Goal: Download file/media

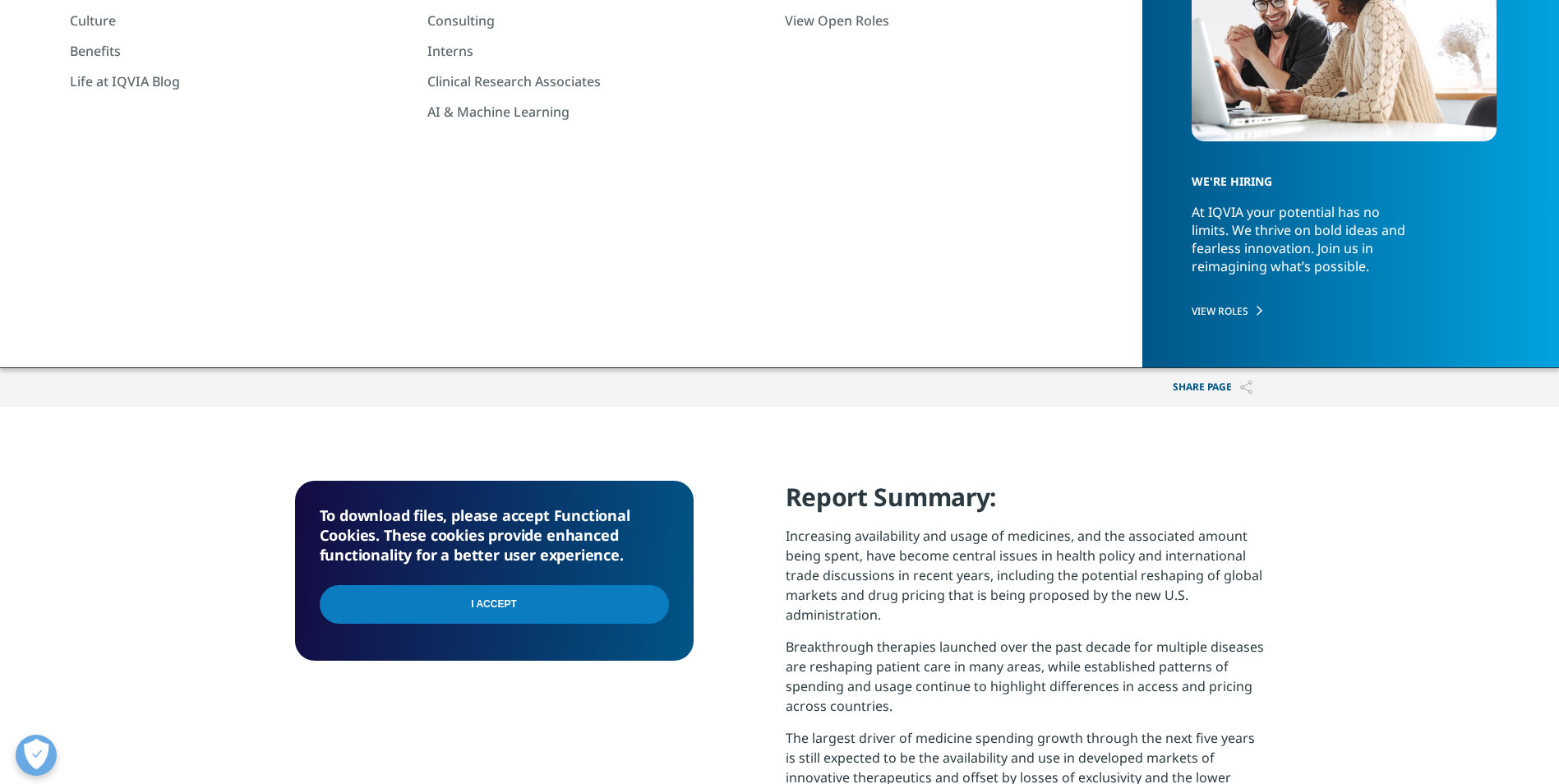
click at [501, 609] on input "I Accept" at bounding box center [494, 603] width 350 height 38
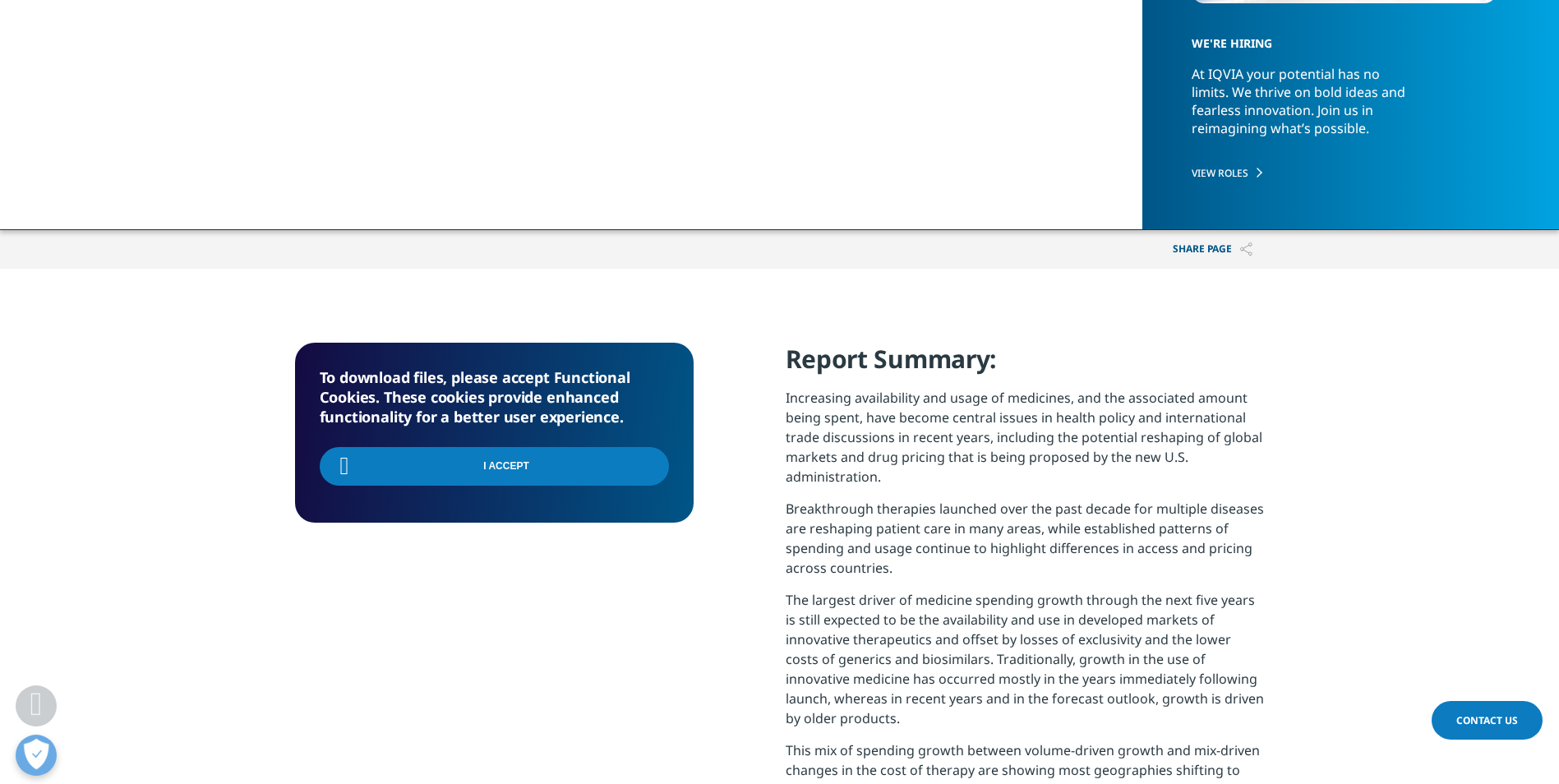
scroll to position [493, 0]
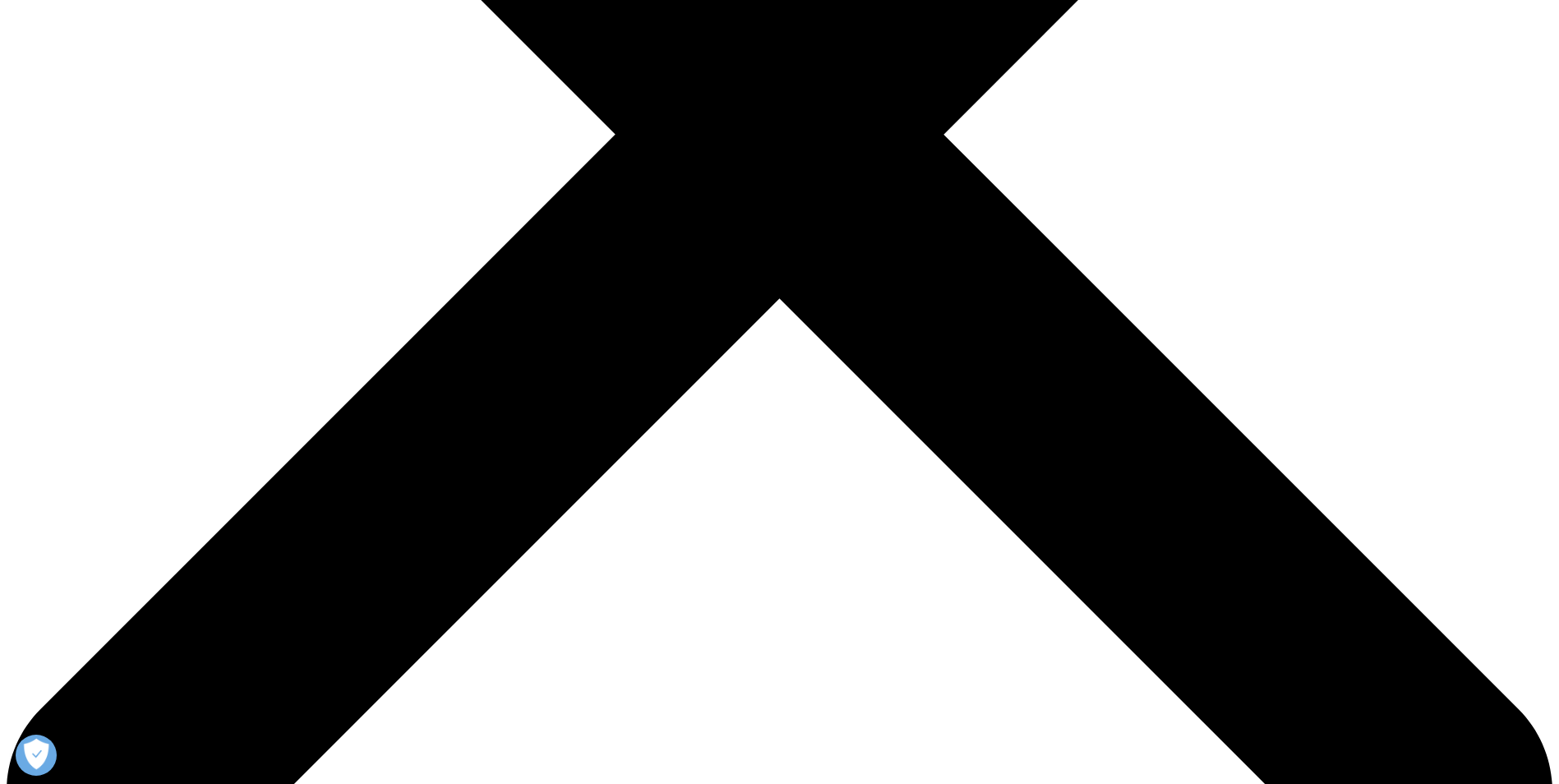
scroll to position [657, 0]
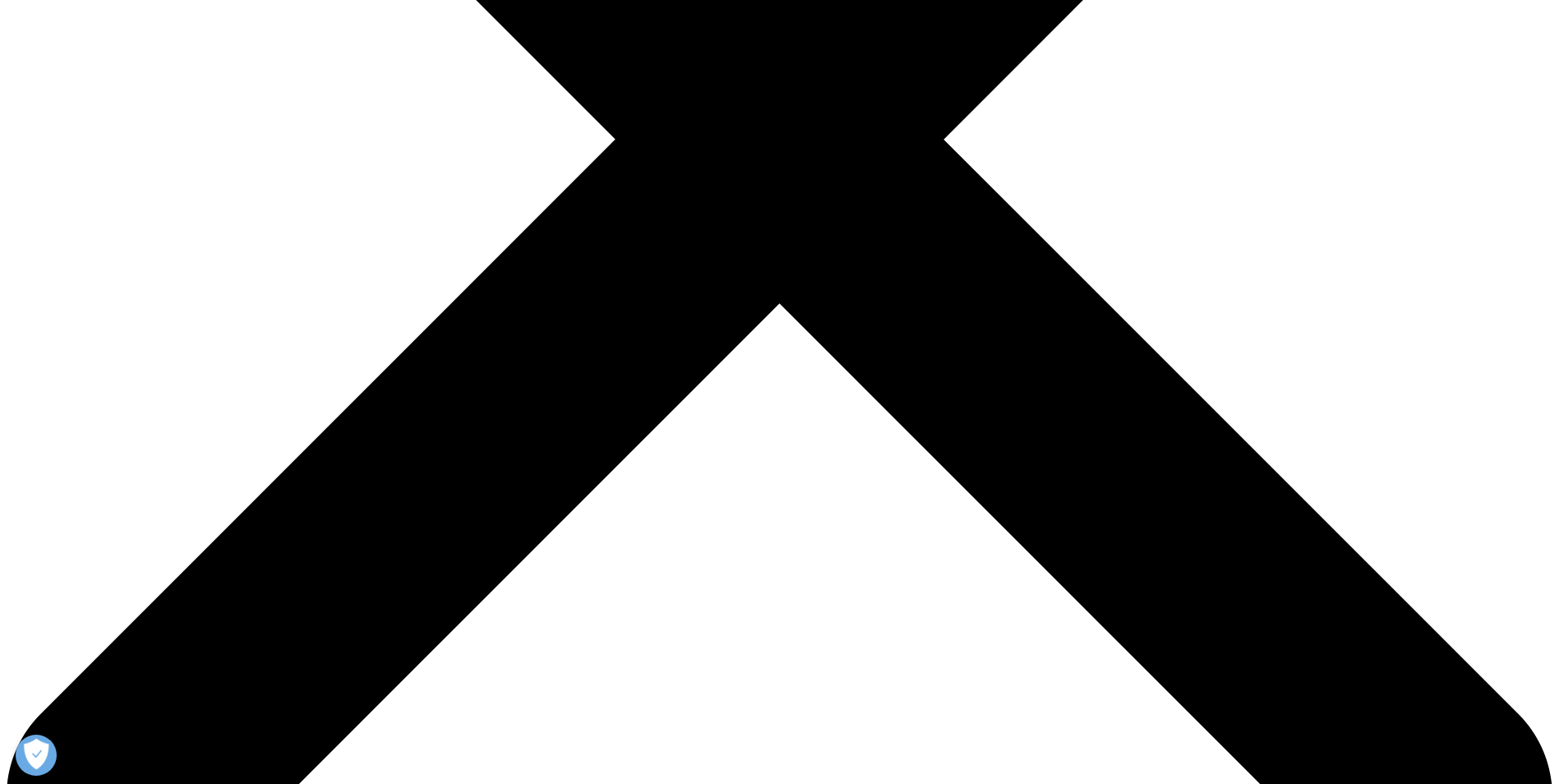
type input "Farouk"
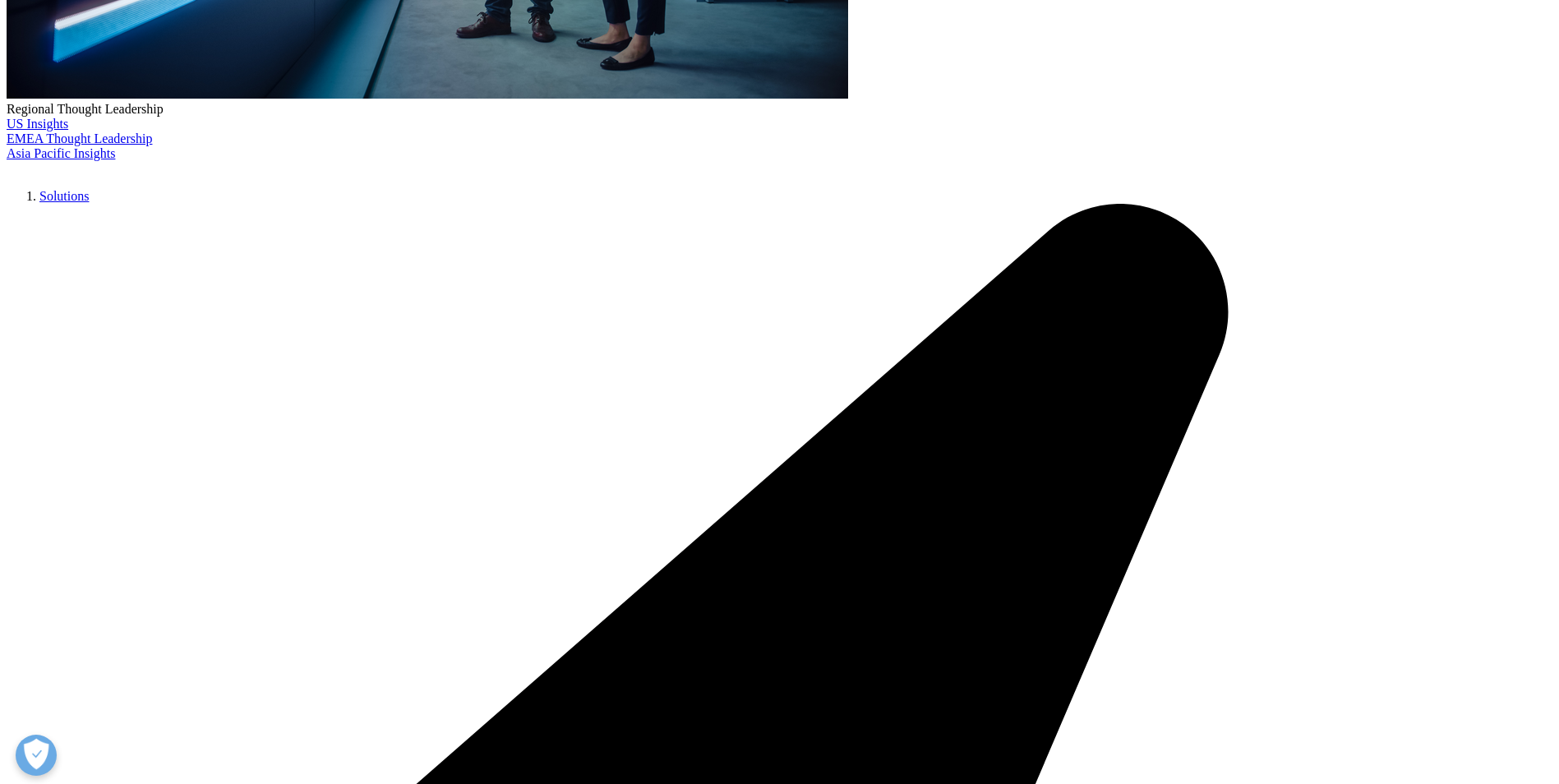
type input "Haji"
type input "farouk_haji@yahoo.ca"
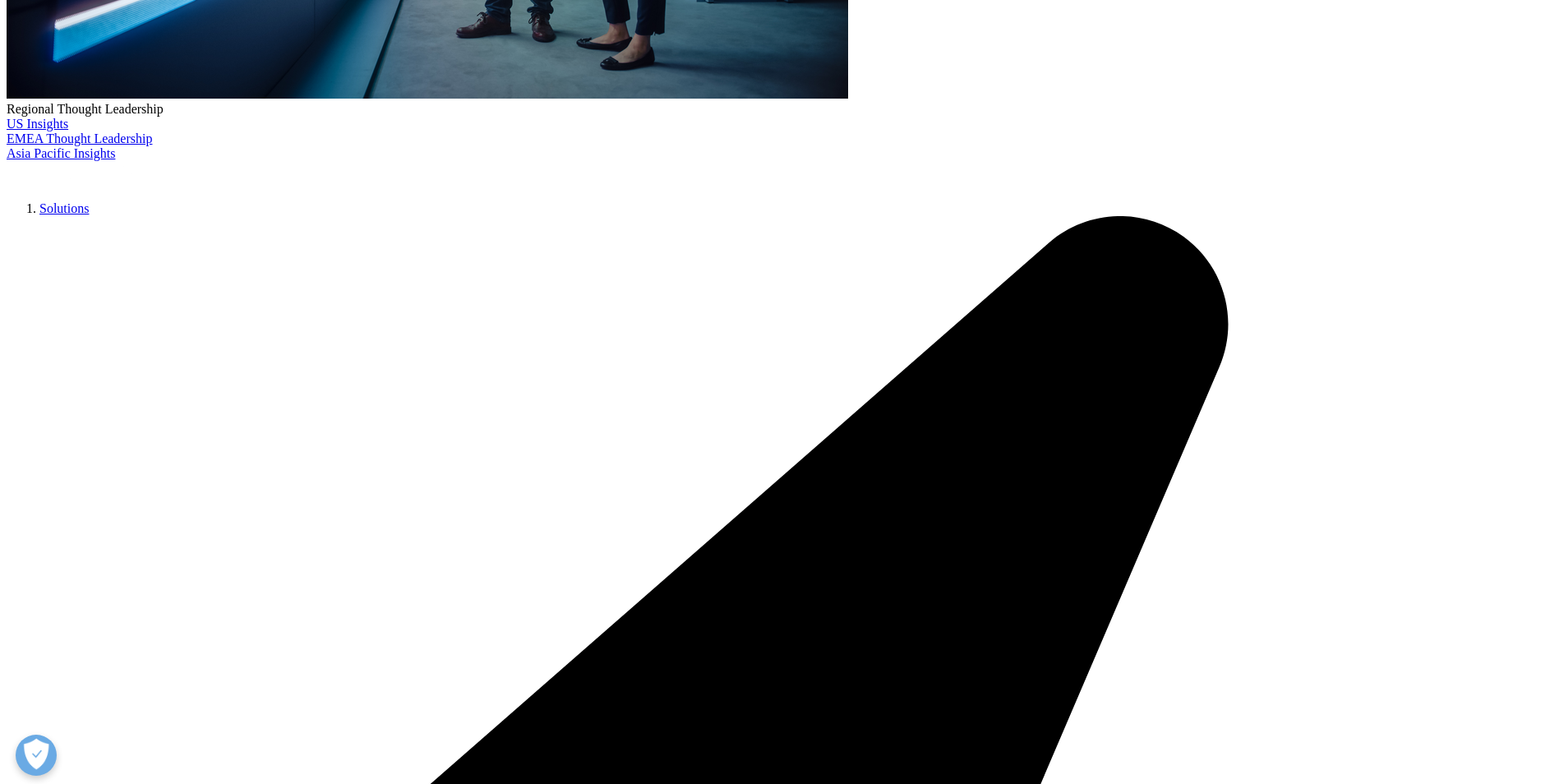
scroll to position [0, 0]
type input "Consultant"
type input "Alberta Pharmacists Association"
select select "Canada"
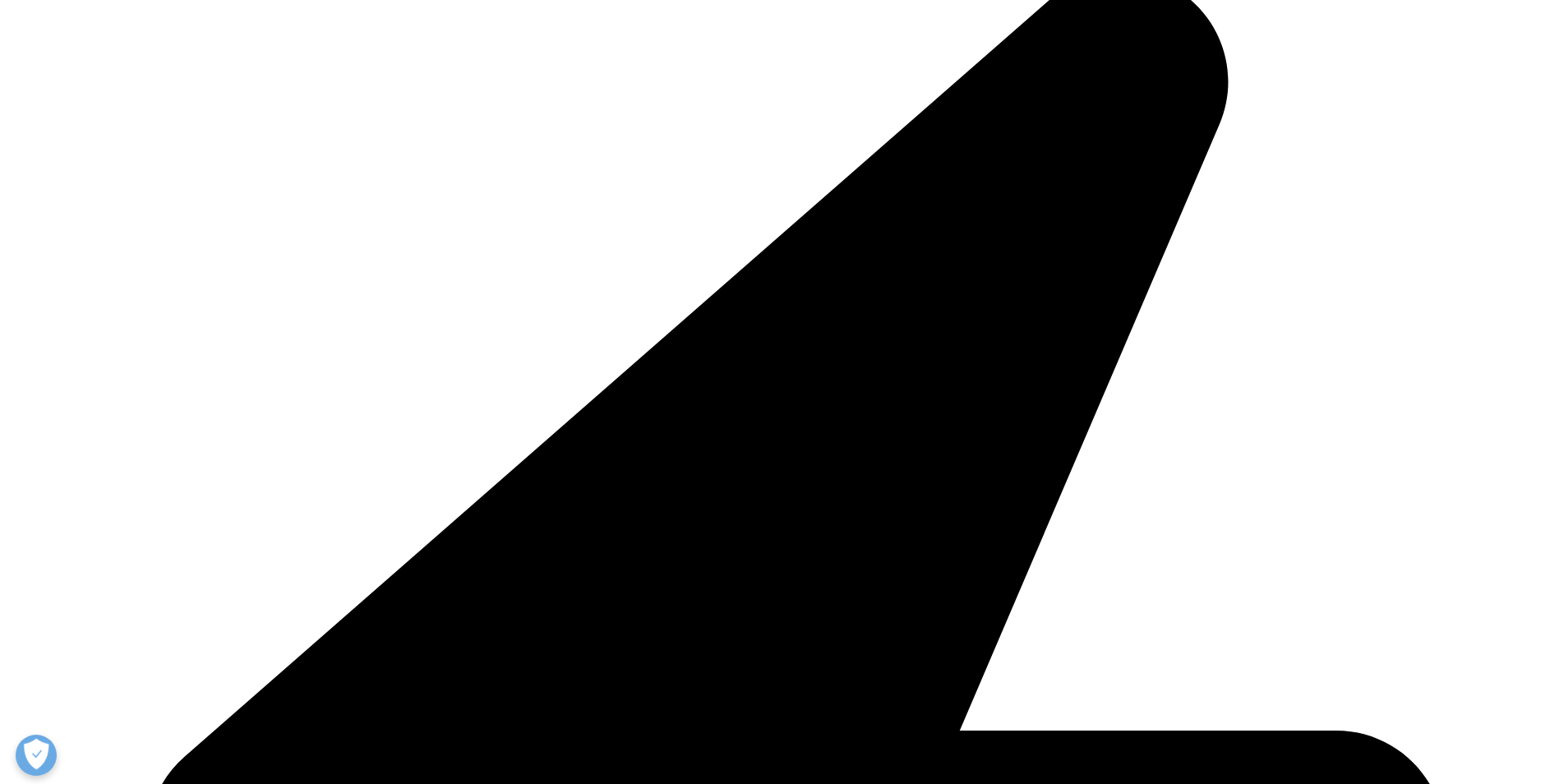
scroll to position [903, 0]
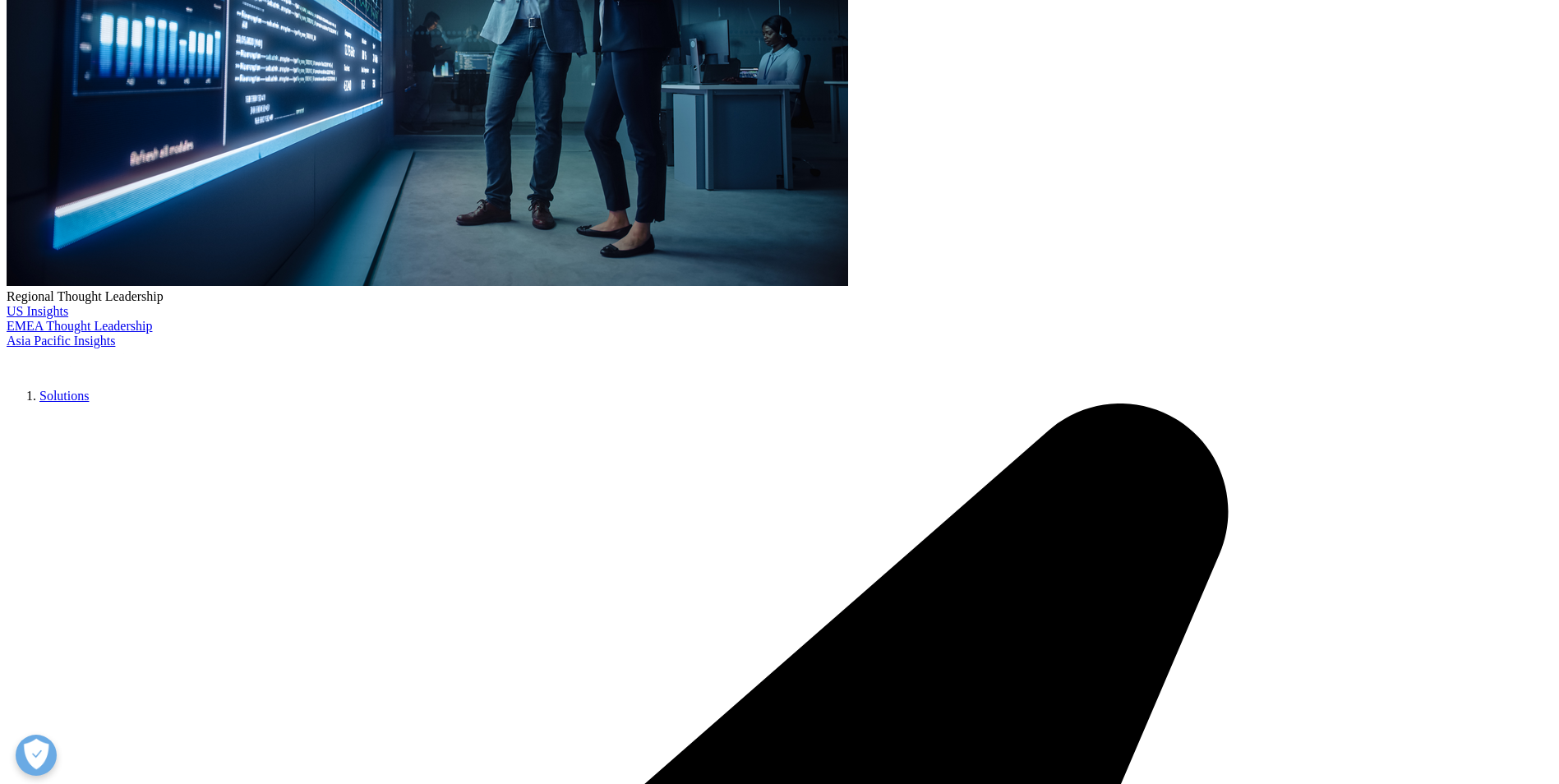
scroll to position [493, 0]
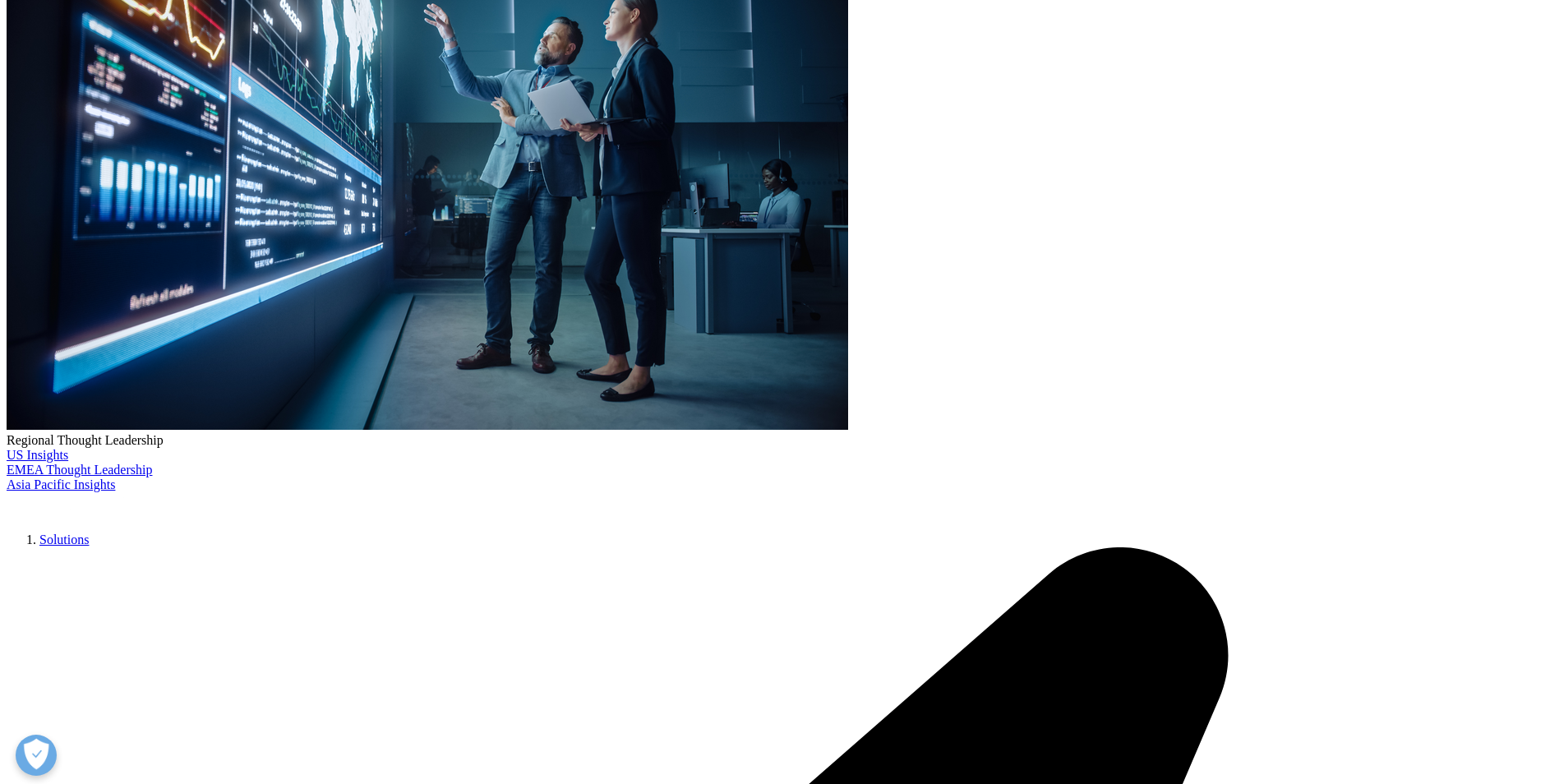
scroll to position [0, 0]
